Goal: Find specific page/section: Find specific page/section

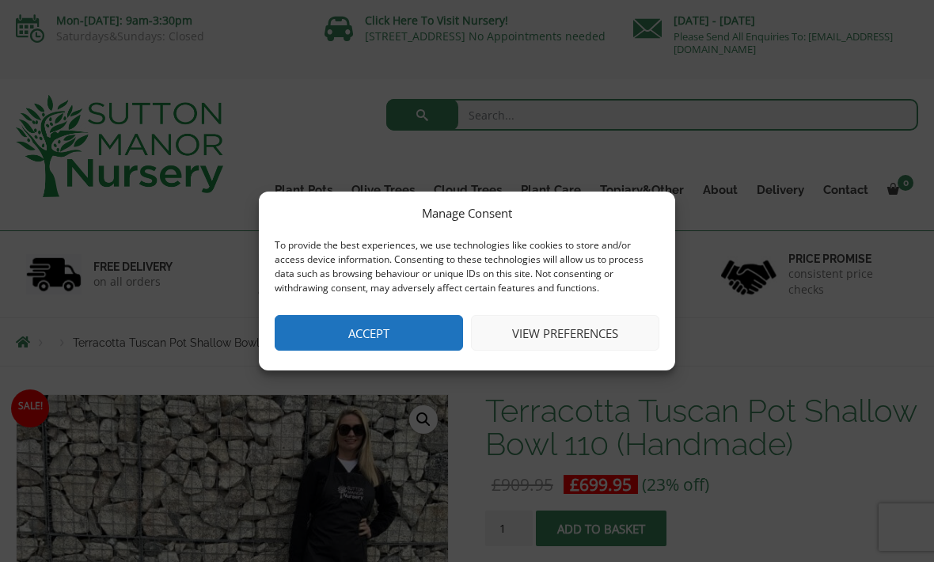
click at [586, 343] on button "View preferences" at bounding box center [565, 333] width 188 height 36
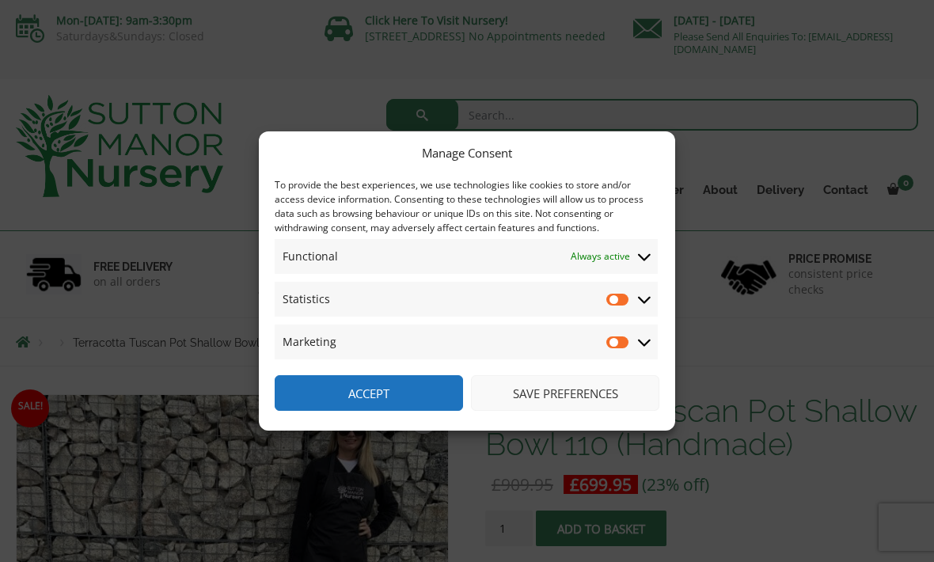
click at [617, 305] on input "Statistics" at bounding box center [618, 299] width 24 height 16
click at [613, 305] on input "Statistics" at bounding box center [618, 299] width 24 height 16
checkbox input "false"
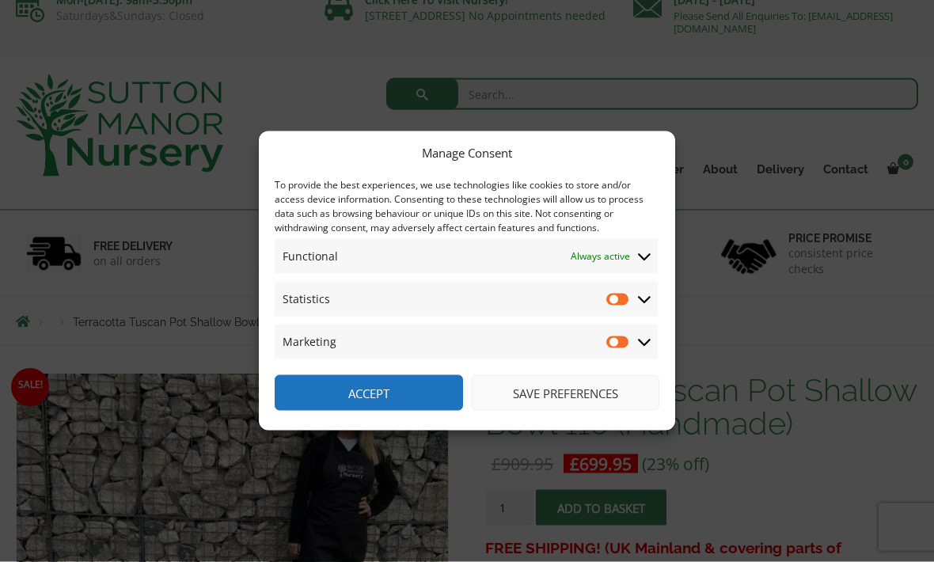
scroll to position [21, 0]
click at [537, 411] on button "Save preferences" at bounding box center [565, 393] width 188 height 36
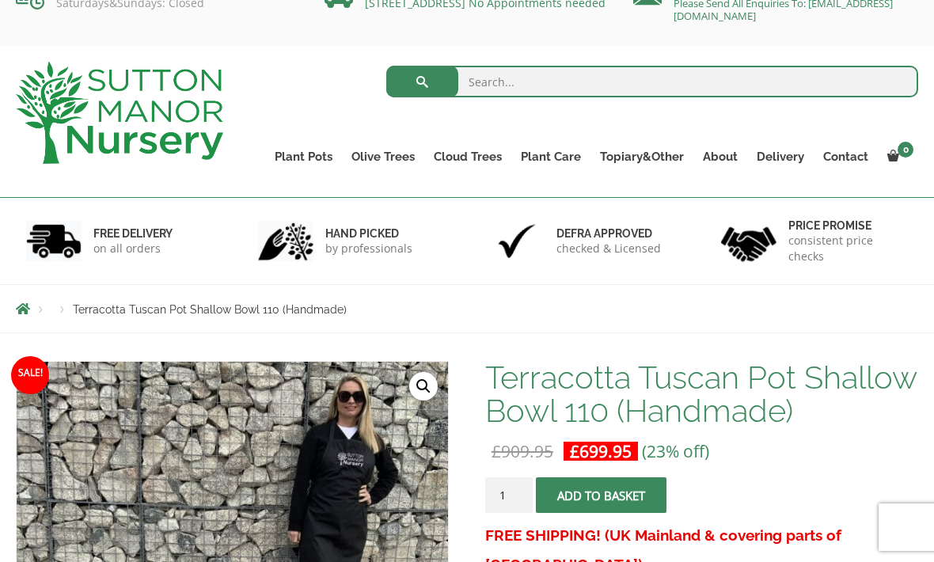
scroll to position [0, 0]
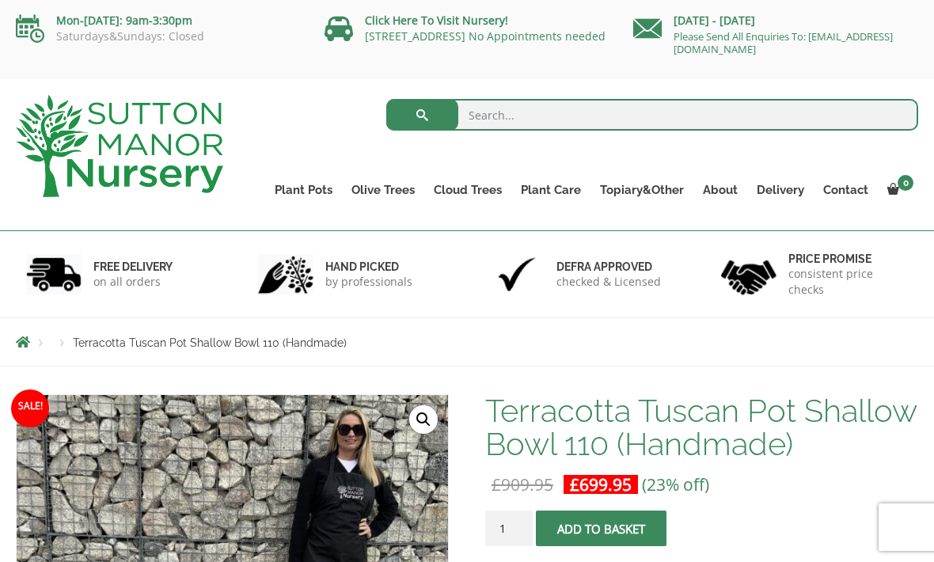
click at [518, 116] on input "search" at bounding box center [652, 115] width 533 height 32
type input "Teracotta bulb pot"
click at [422, 115] on button "submit" at bounding box center [422, 115] width 72 height 32
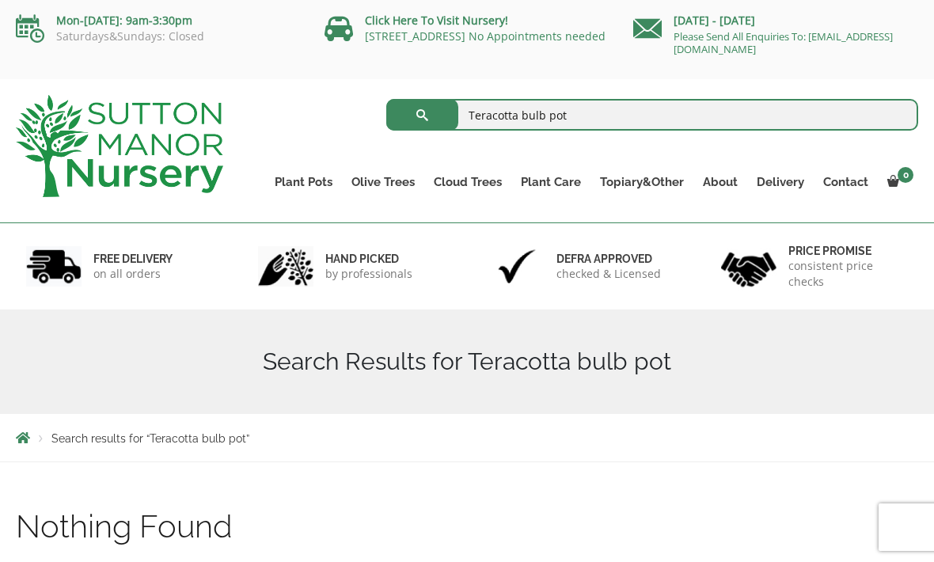
click at [0, 0] on link "The Old Stone Pots" at bounding box center [0, 0] width 0 height 0
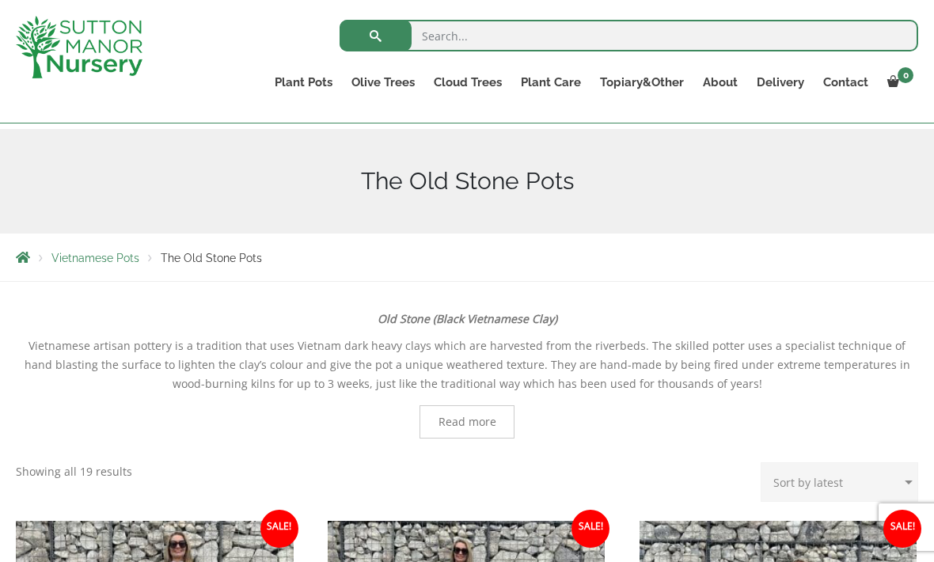
scroll to position [152, 0]
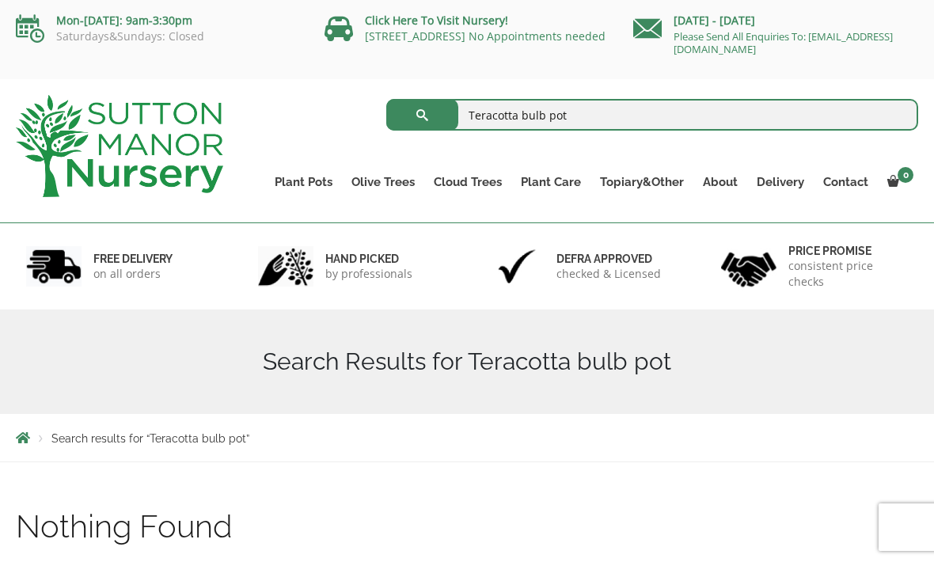
click at [0, 0] on link "Shallow Bowl Grande" at bounding box center [0, 0] width 0 height 0
